Goal: Find specific page/section

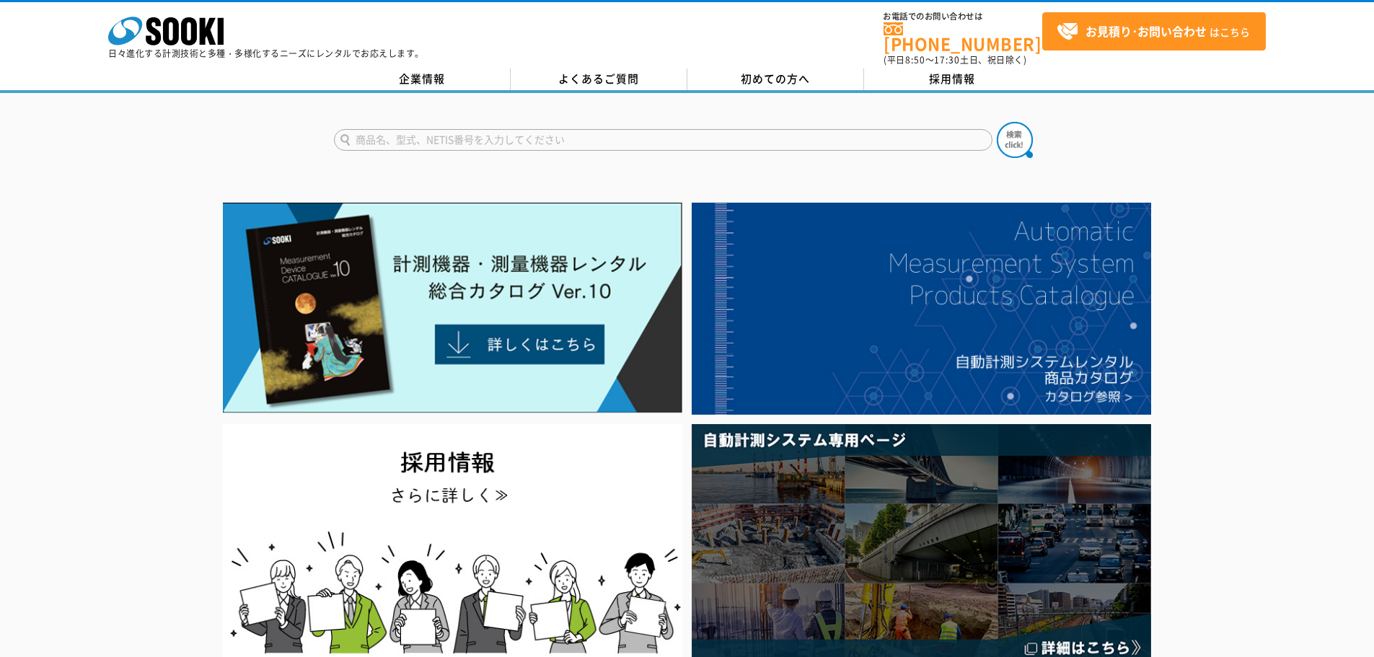
click at [562, 137] on input "text" at bounding box center [663, 140] width 658 height 22
type input "[PERSON_NAME]"
click at [996, 122] on button at bounding box center [1014, 140] width 36 height 36
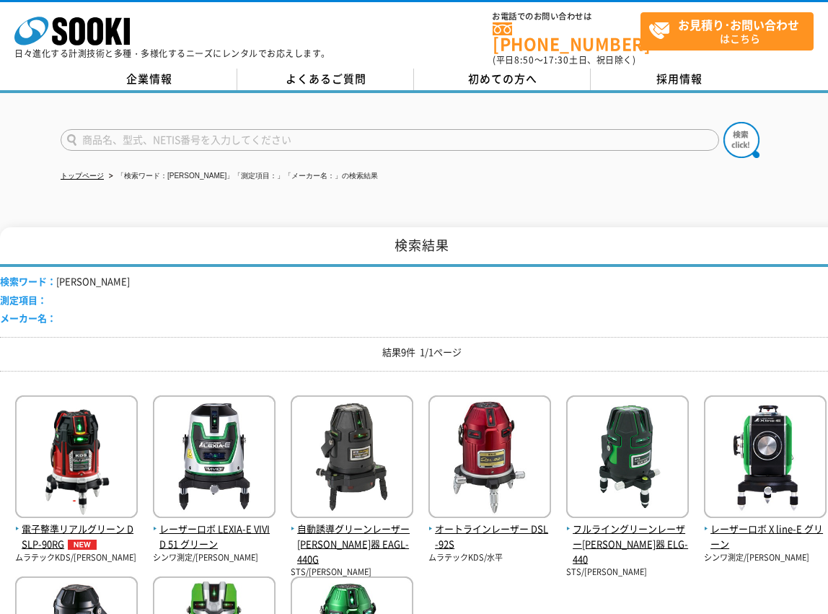
click at [304, 129] on input "text" at bounding box center [390, 140] width 658 height 22
type input "マグネット"
click at [723, 122] on button at bounding box center [741, 140] width 36 height 36
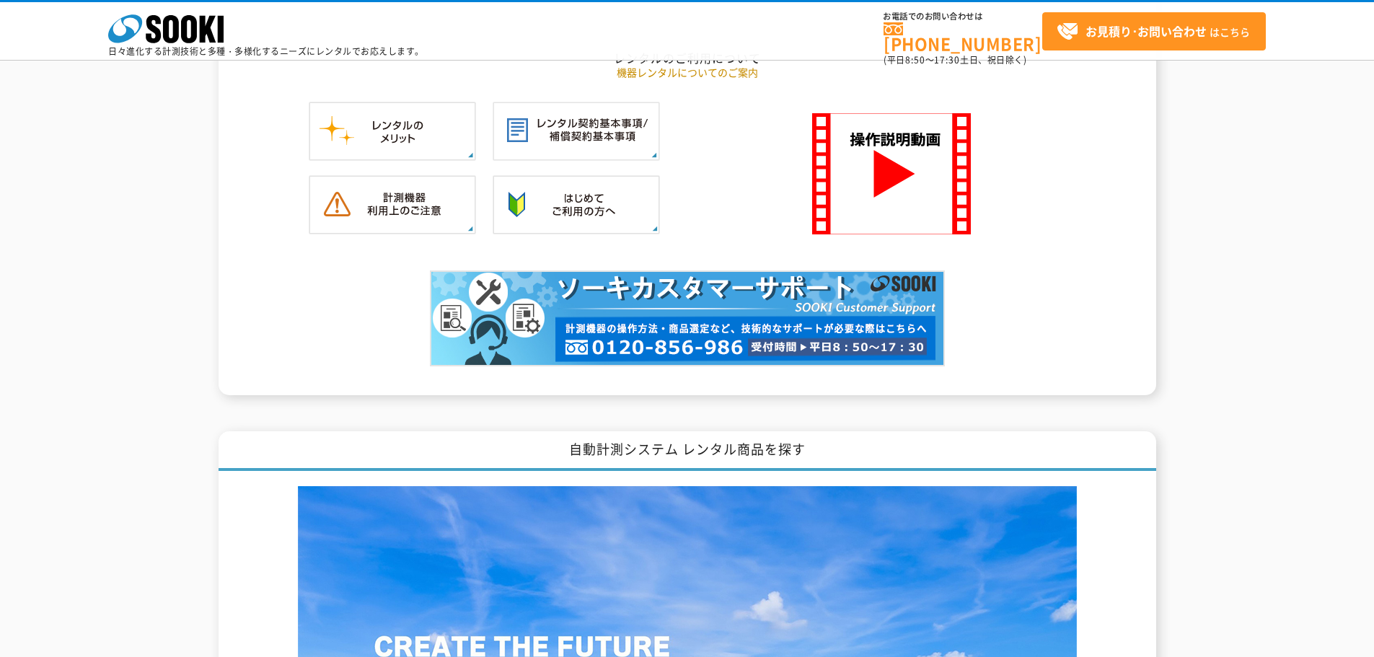
scroll to position [1514, 0]
